Goal: Information Seeking & Learning: Stay updated

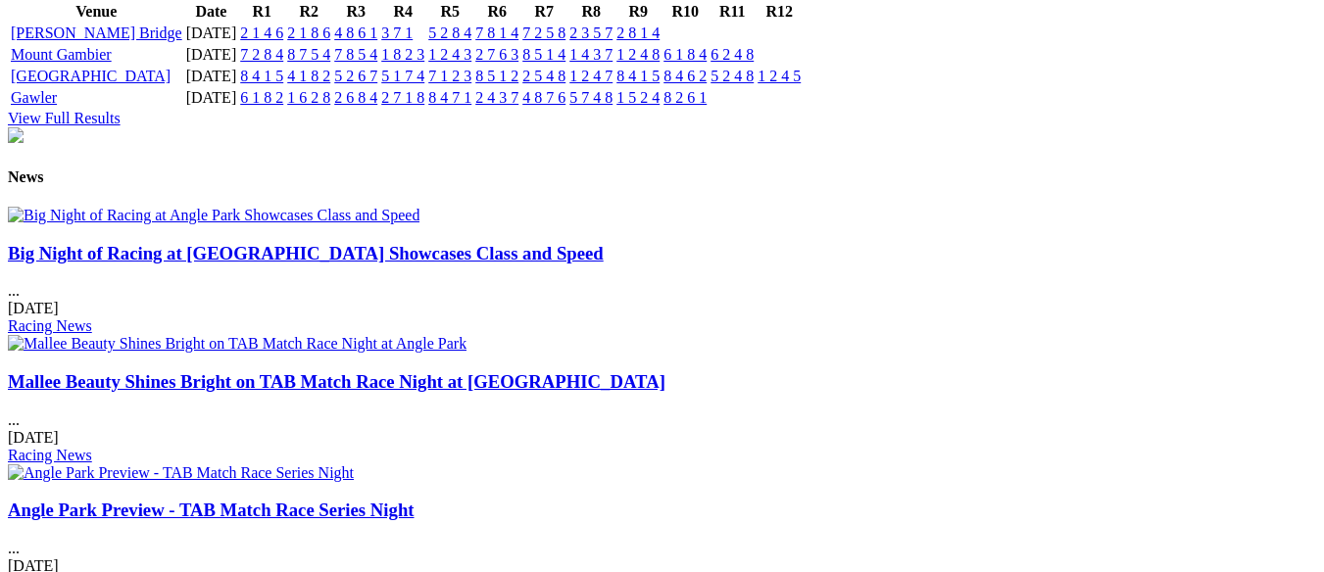
scroll to position [2351, 0]
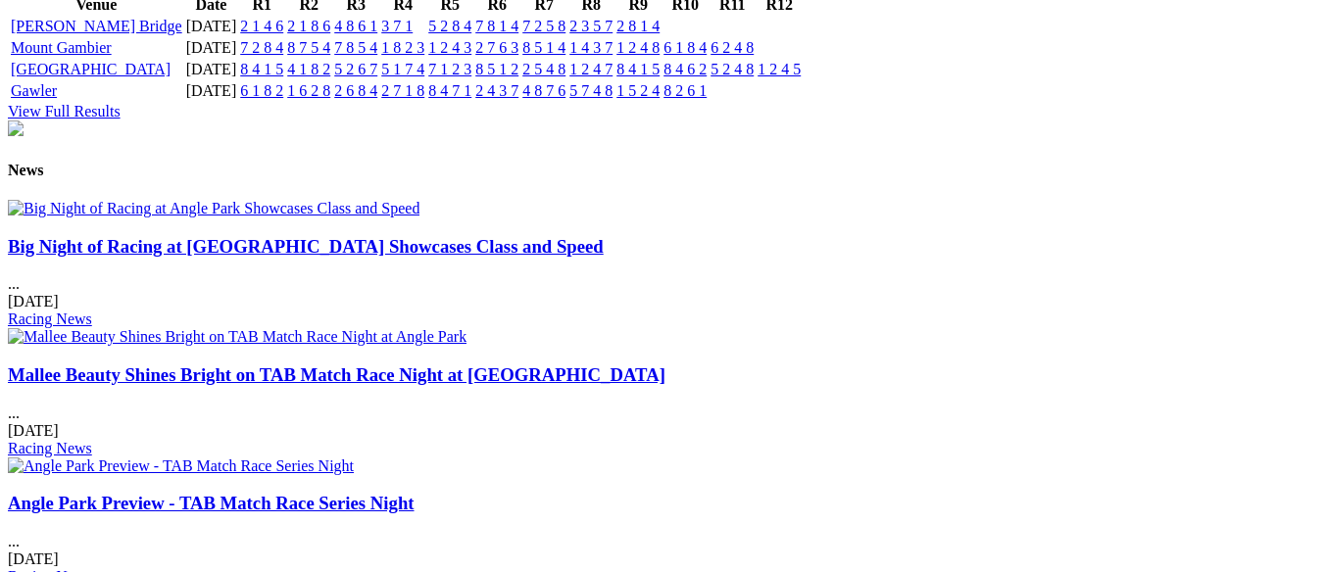
click at [204, 217] on img at bounding box center [213, 209] width 411 height 18
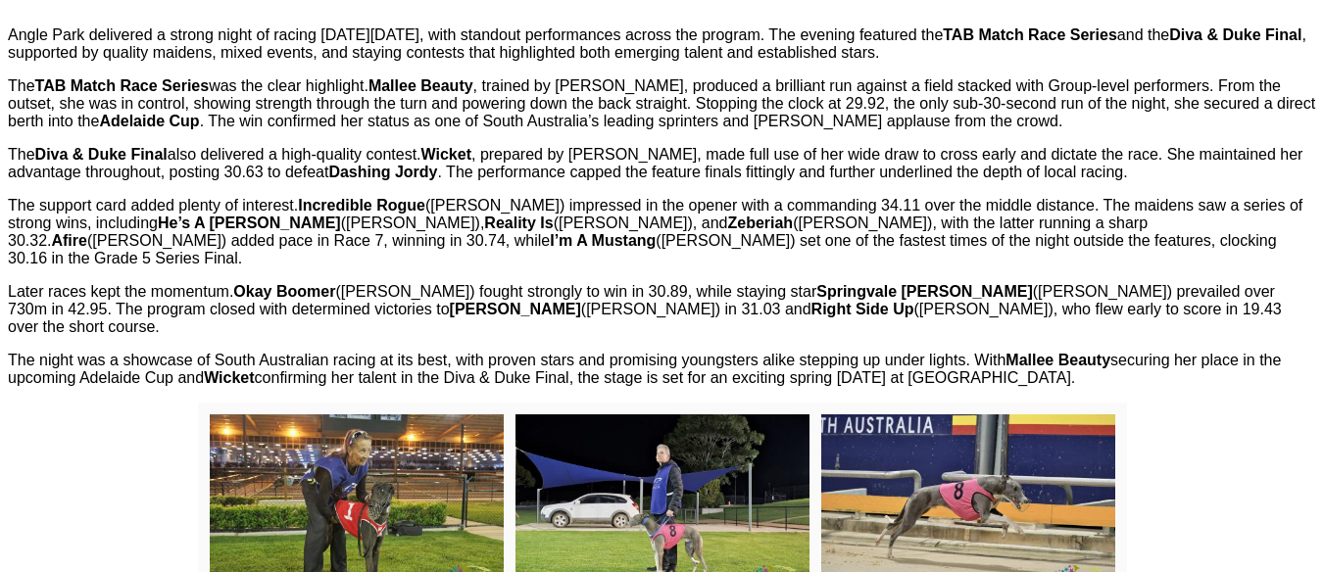
scroll to position [686, 0]
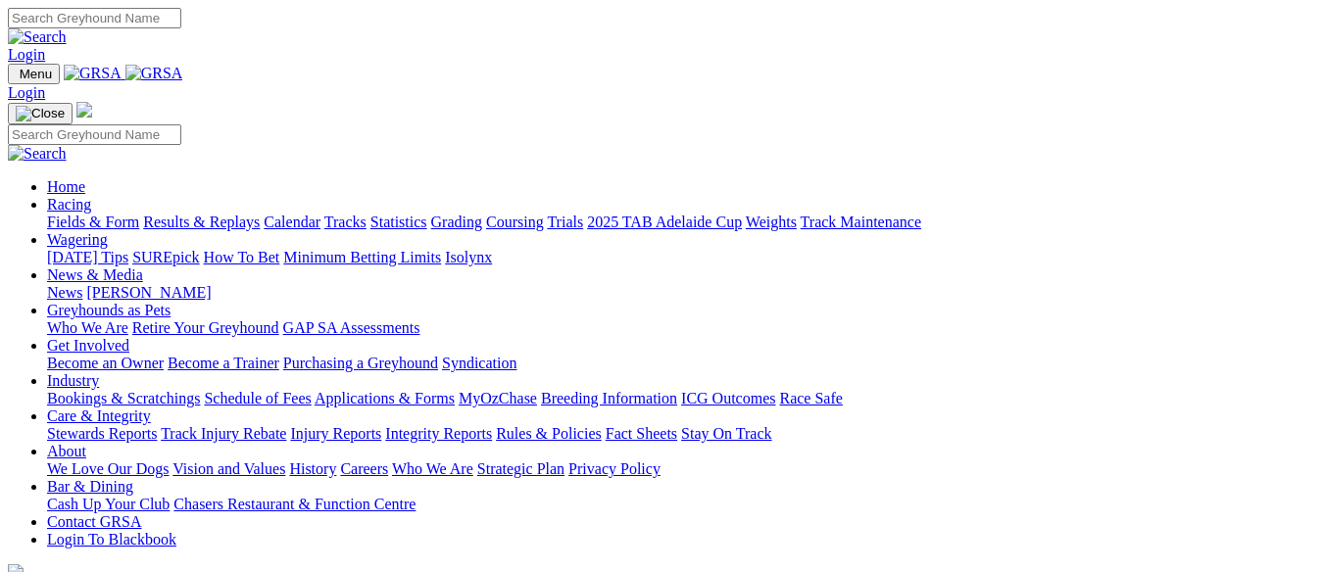
scroll to position [2351, 0]
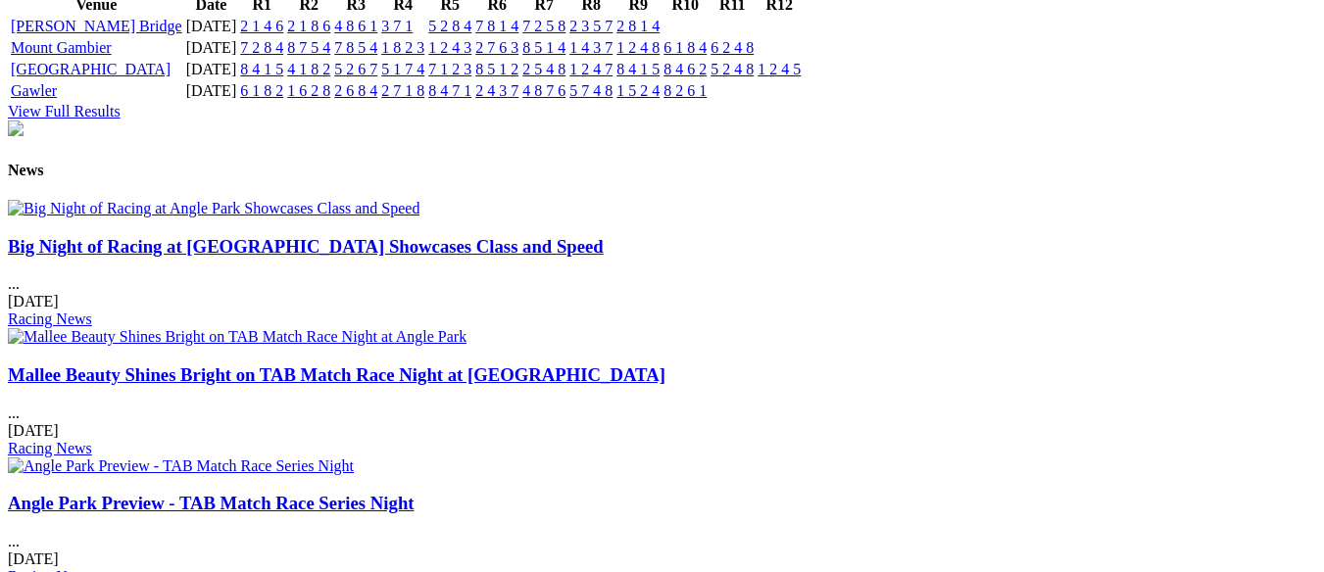
click at [466, 328] on img at bounding box center [237, 337] width 458 height 18
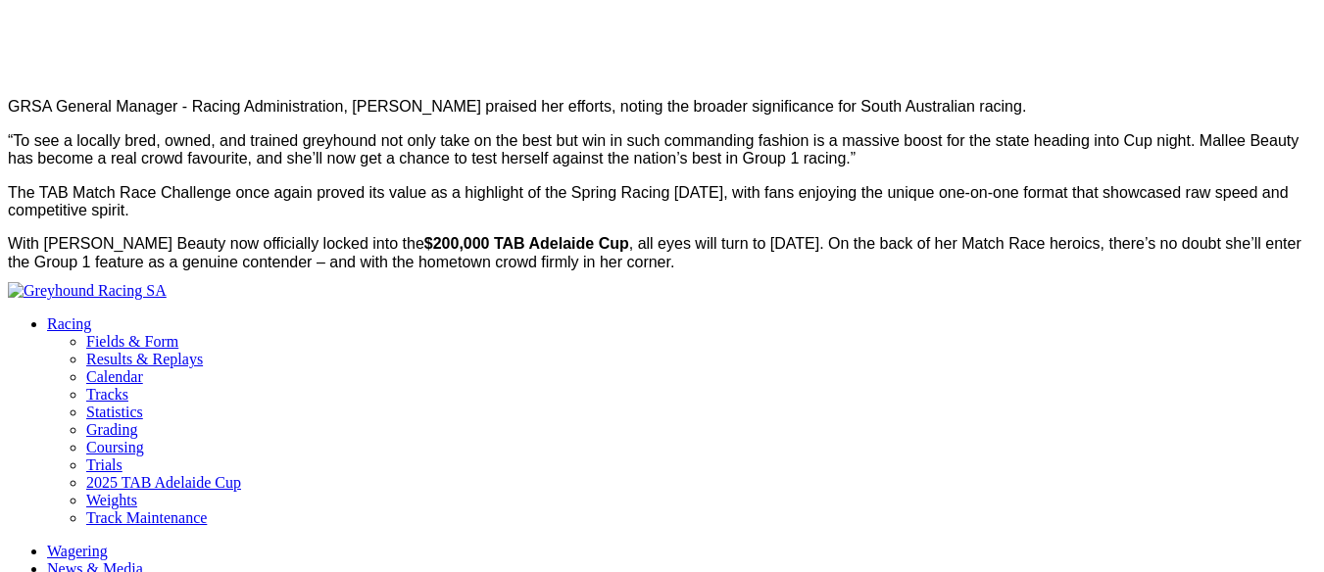
scroll to position [1665, 0]
